Goal: Task Accomplishment & Management: Manage account settings

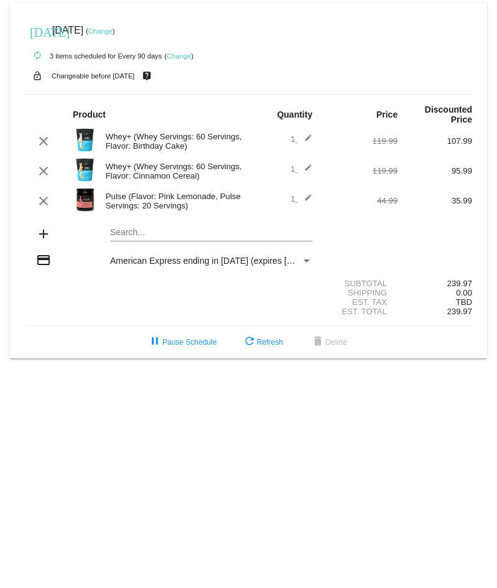
click at [118, 27] on div "[DATE] [DATE] ( Change )" at bounding box center [249, 30] width 448 height 25
click at [113, 30] on link "Change" at bounding box center [100, 30] width 24 height 7
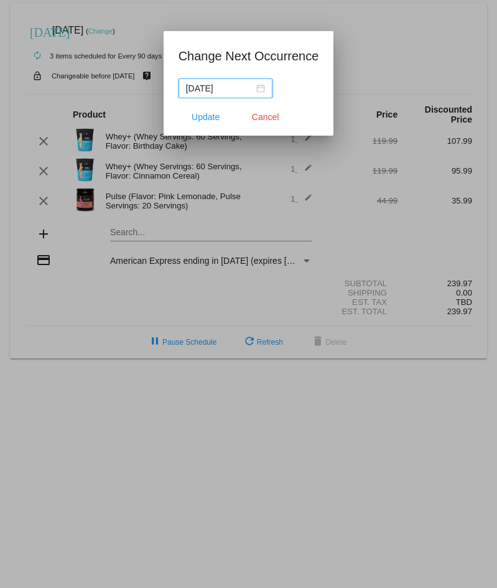
click at [220, 92] on input "[DATE]" at bounding box center [220, 89] width 68 height 14
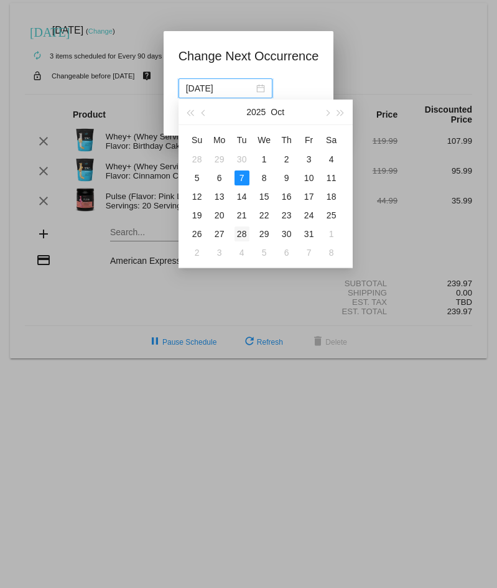
click at [245, 233] on div "28" at bounding box center [242, 234] width 15 height 15
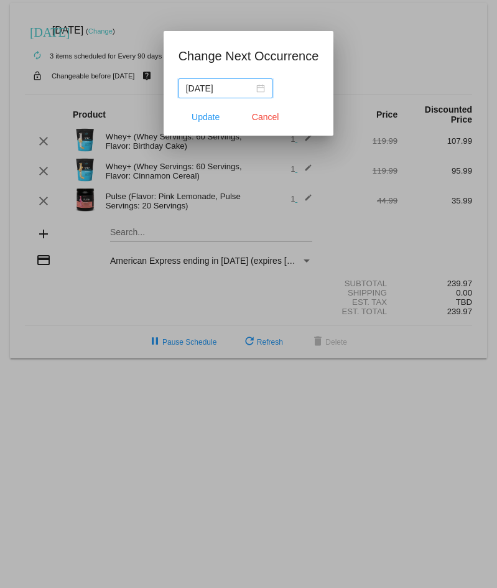
click at [226, 92] on input "[DATE]" at bounding box center [220, 89] width 68 height 14
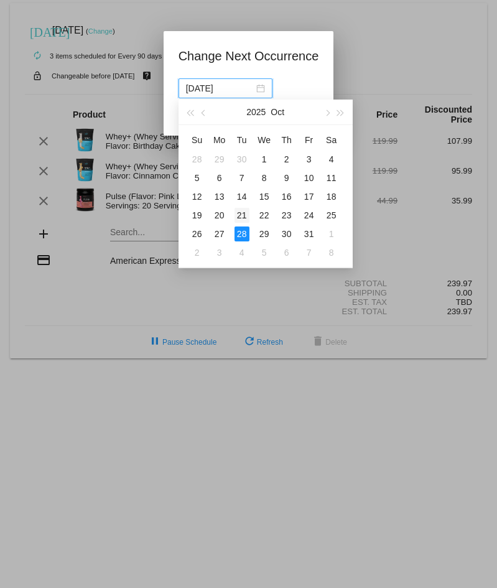
click at [239, 216] on div "21" at bounding box center [242, 215] width 15 height 15
type input "[DATE]"
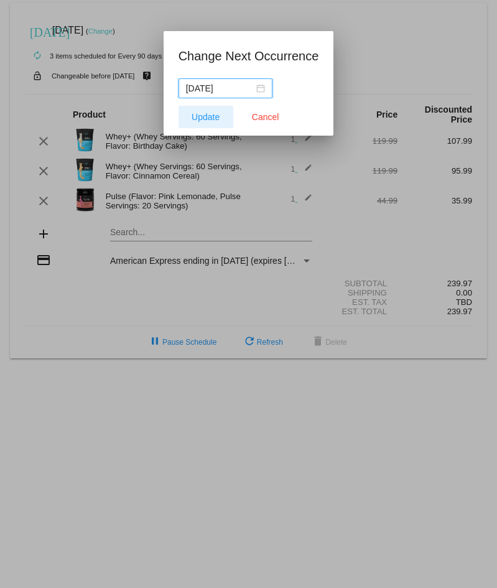
click at [209, 108] on button "Update" at bounding box center [206, 117] width 55 height 22
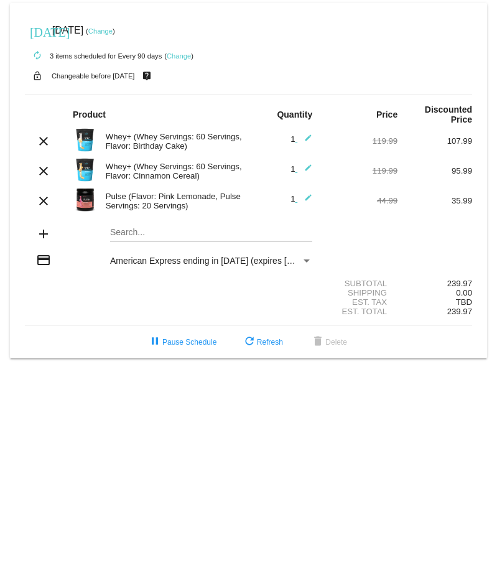
click at [113, 32] on link "Change" at bounding box center [100, 30] width 24 height 7
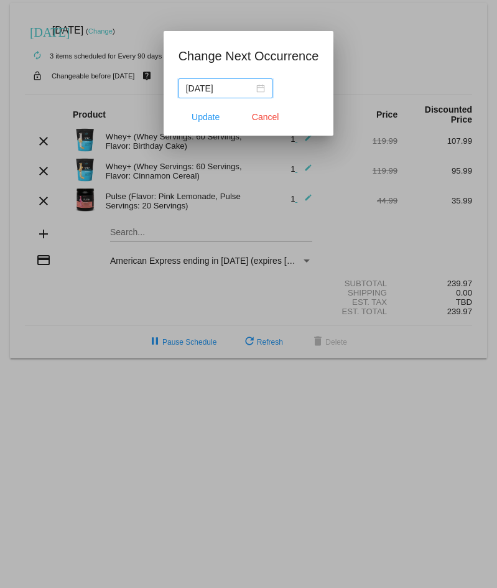
click at [228, 94] on input "[DATE]" at bounding box center [220, 89] width 68 height 14
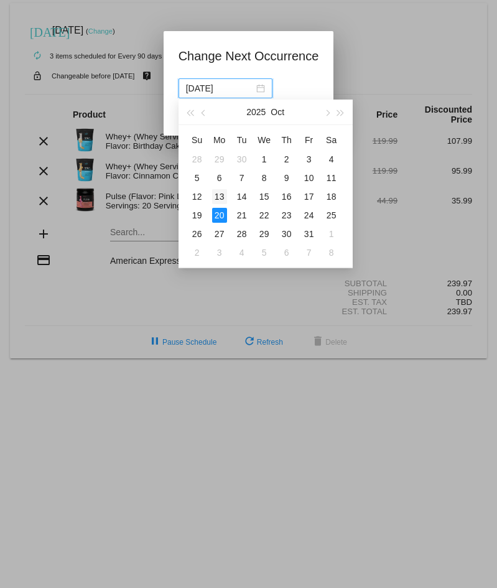
click at [219, 195] on div "13" at bounding box center [219, 196] width 15 height 15
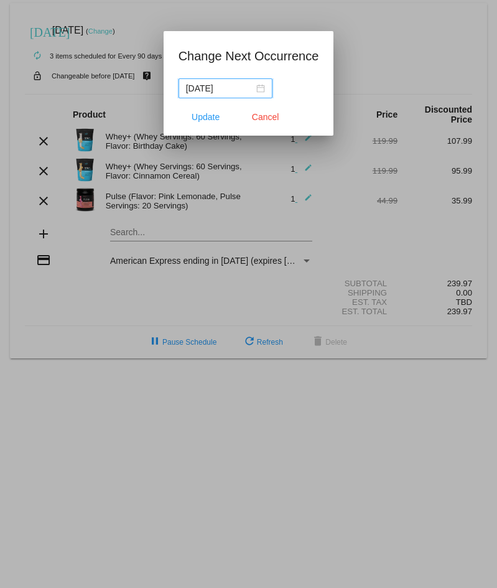
click at [222, 87] on input "[DATE]" at bounding box center [220, 89] width 68 height 14
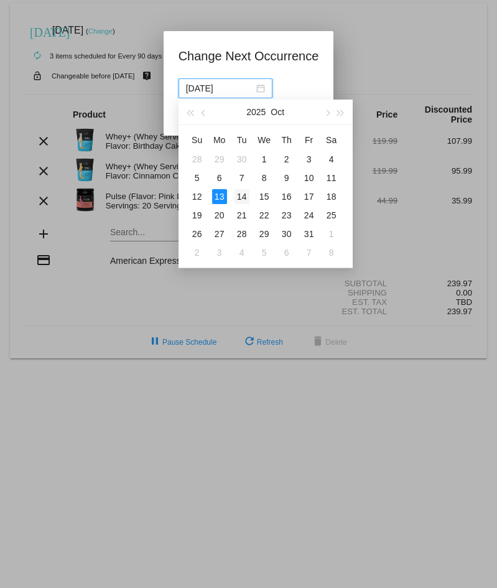
click at [239, 196] on div "14" at bounding box center [242, 196] width 15 height 15
type input "[DATE]"
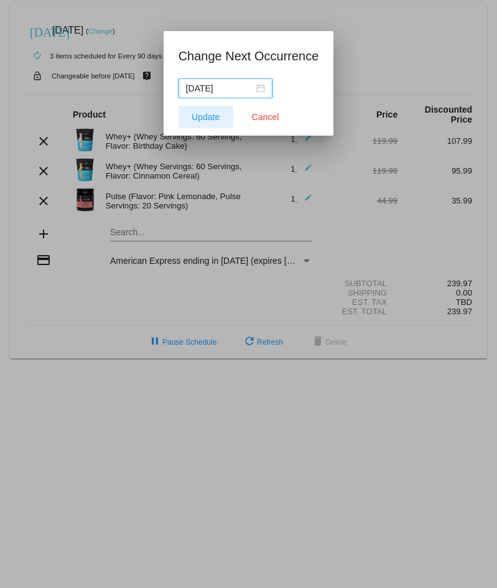
click at [199, 112] on span "Update" at bounding box center [206, 117] width 28 height 10
